Goal: Find contact information

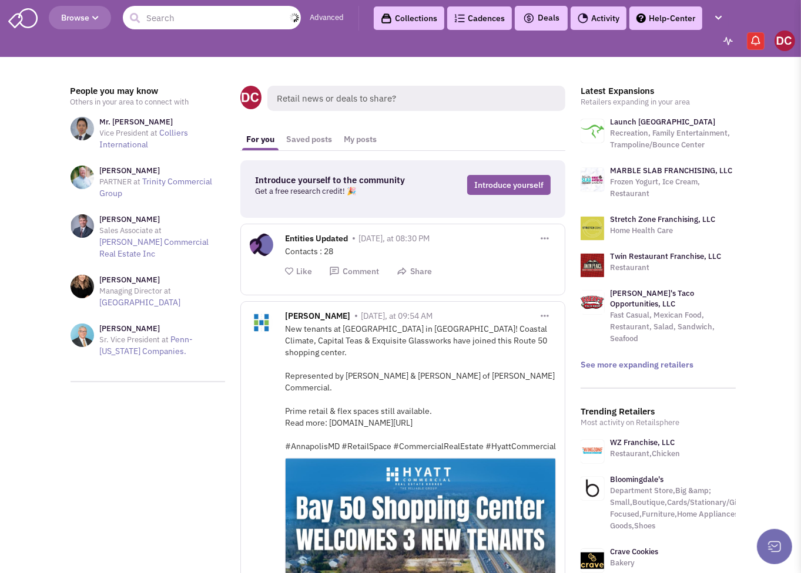
click at [162, 22] on input "text" at bounding box center [212, 17] width 178 height 23
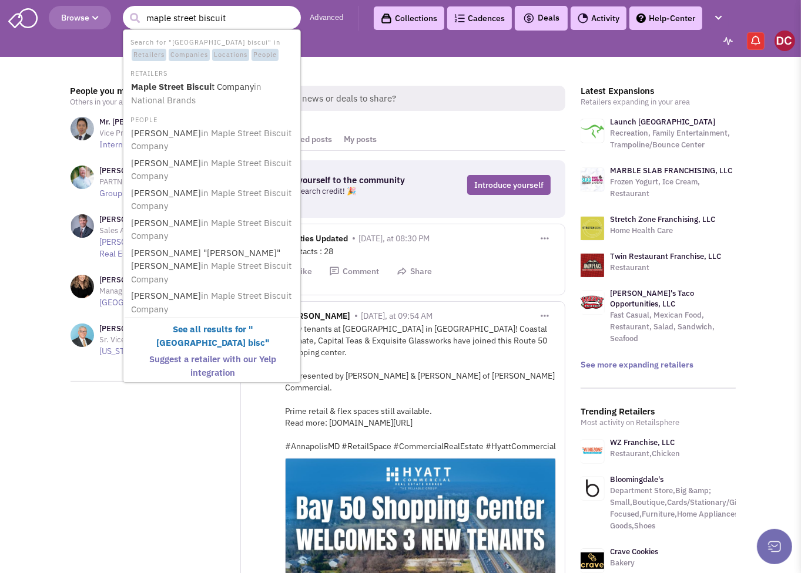
type input "maple street biscuit"
click at [126, 9] on button "submit" at bounding box center [135, 18] width 18 height 18
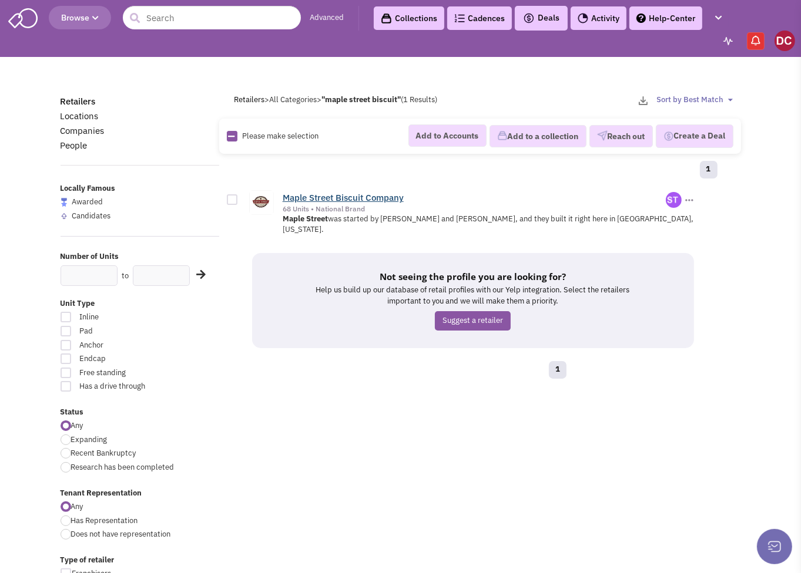
click at [320, 195] on link "Maple Street Biscuit Company" at bounding box center [343, 197] width 121 height 11
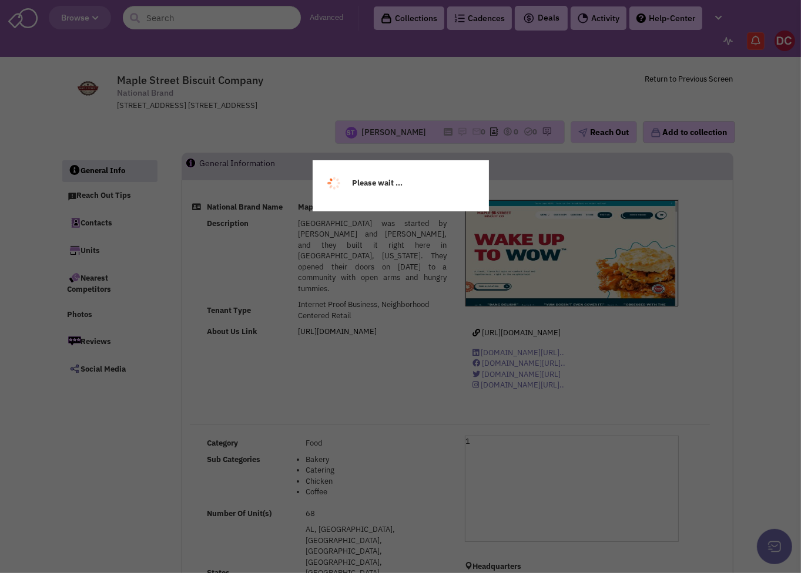
select select
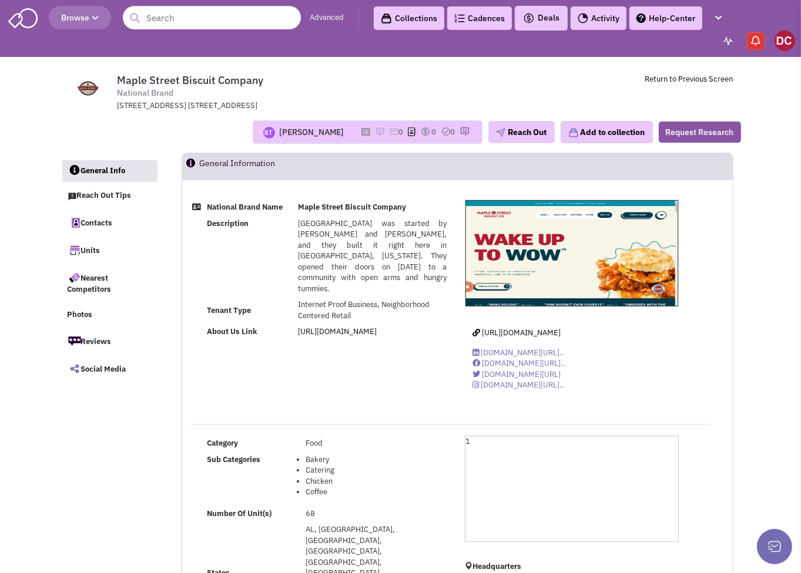
select select
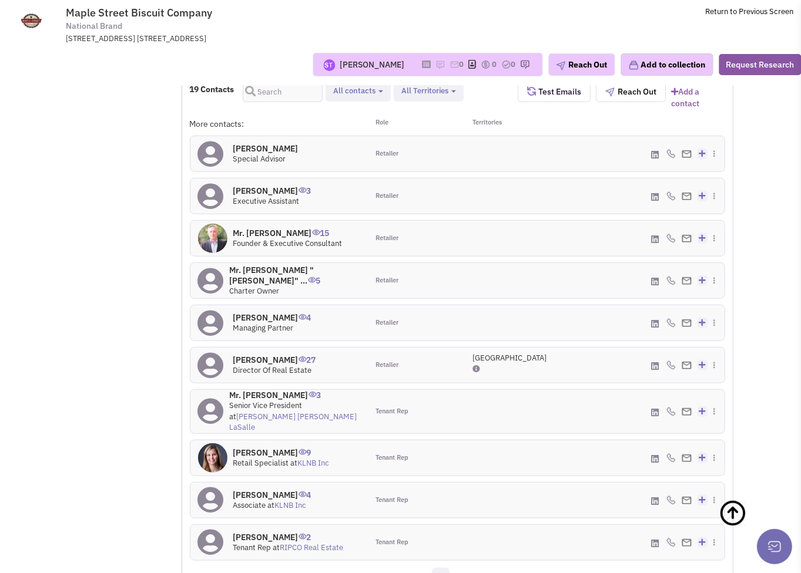
scroll to position [881, 0]
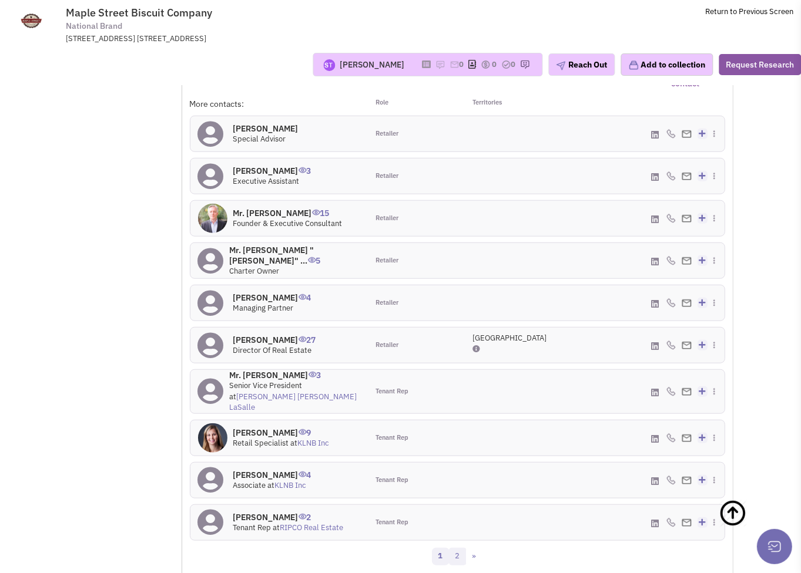
click at [458, 548] on link "2" at bounding box center [458, 557] width 18 height 18
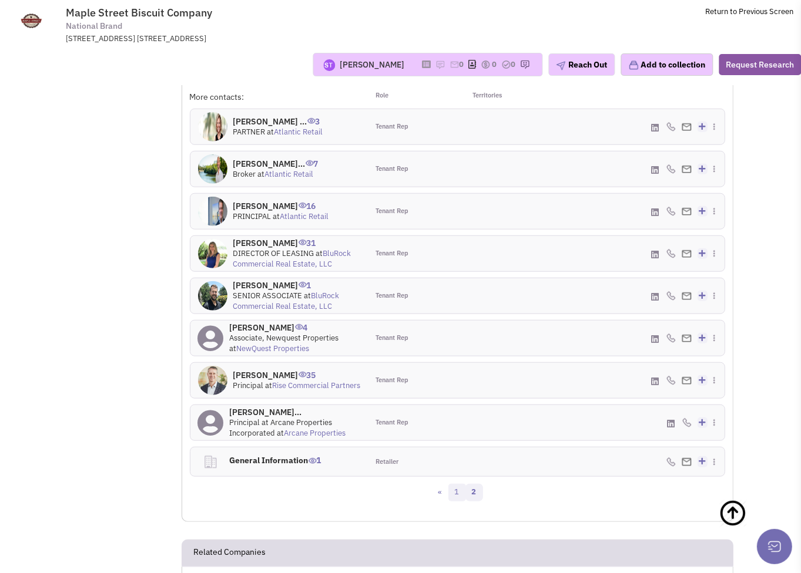
click at [456, 484] on link "1" at bounding box center [457, 493] width 18 height 18
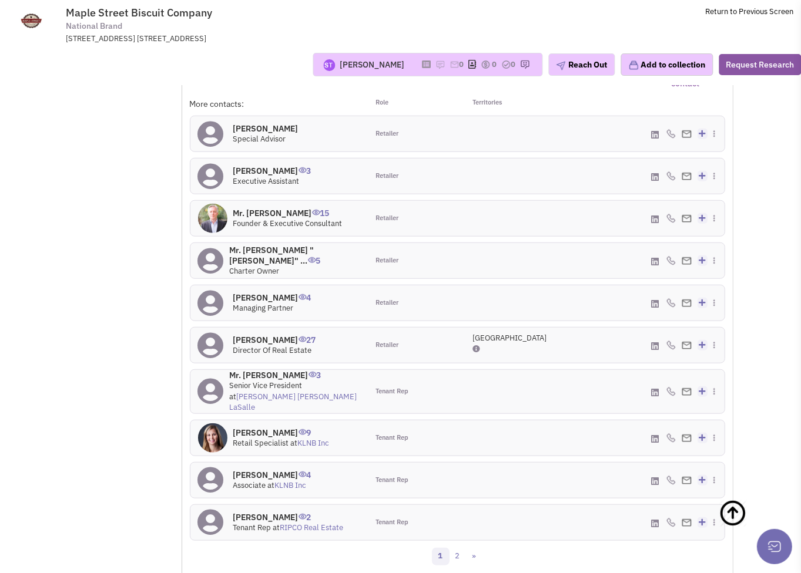
click at [244, 335] on h4 "[PERSON_NAME] 27" at bounding box center [274, 340] width 83 height 11
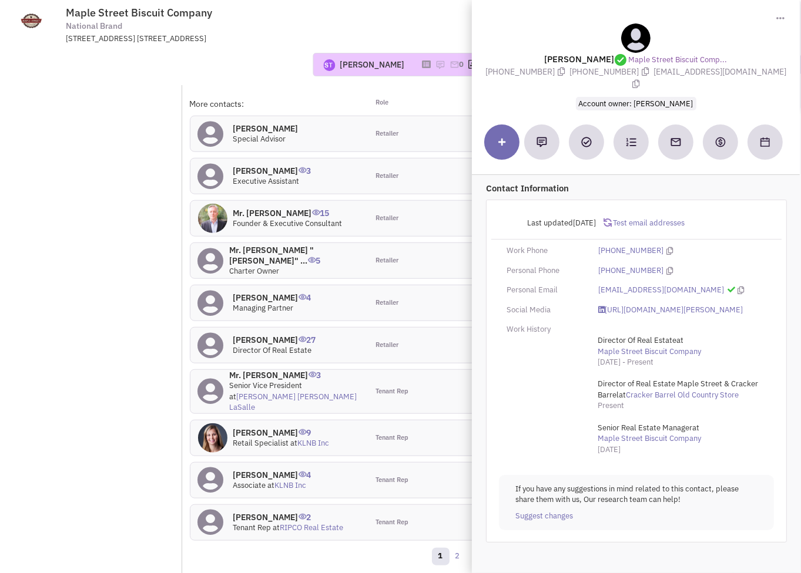
drag, startPoint x: 540, startPoint y: 56, endPoint x: 750, endPoint y: 68, distance: 209.5
click at [750, 68] on div "[PERSON_NAME] Maple Street Biscuit Comp... [PHONE_NUMBER] [PHONE_NUMBER] [EMAIL…" at bounding box center [636, 66] width 316 height 86
copy div "Jason Mallette Maple Street Biscuit Comp... (214) 762-5062 (615) 444-5533 jwmal…"
